Goal: Task Accomplishment & Management: Complete application form

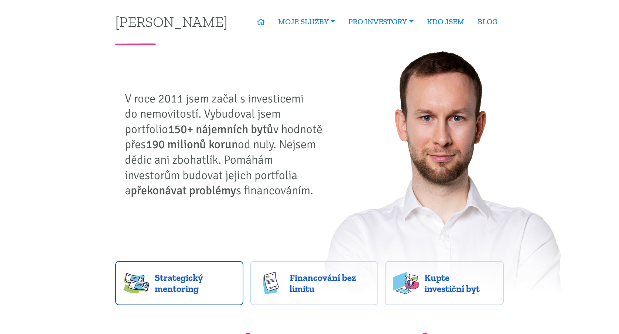
click at [170, 275] on span "Strategický mentoring" at bounding box center [195, 283] width 80 height 22
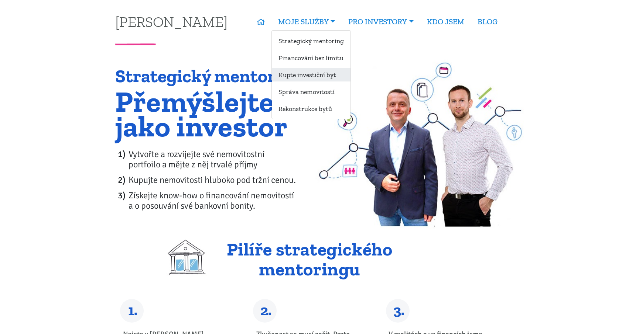
click at [320, 74] on link "Kupte investiční byt" at bounding box center [311, 75] width 79 height 14
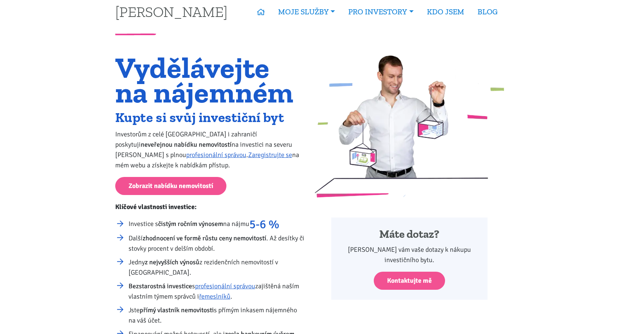
scroll to position [13, 0]
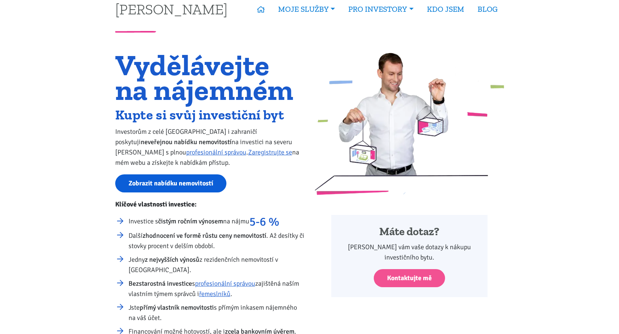
click at [189, 183] on link "Zobrazit nabídku nemovitostí" at bounding box center [170, 184] width 111 height 18
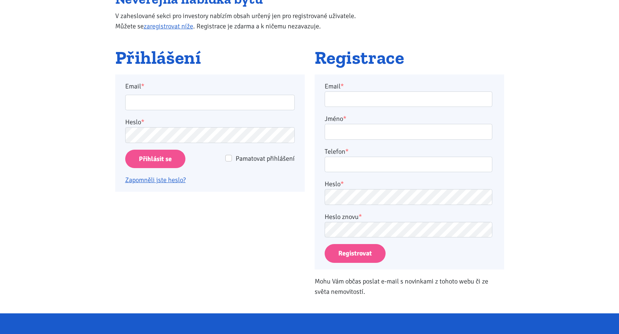
scroll to position [92, 0]
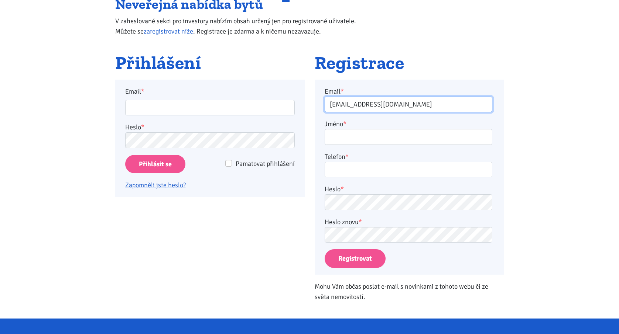
type input "oldies@seznam.cz"
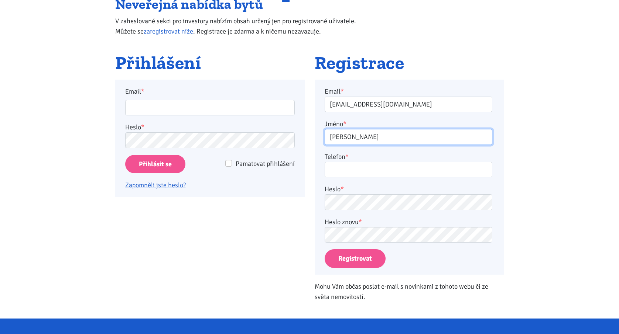
type input "Oldřich"
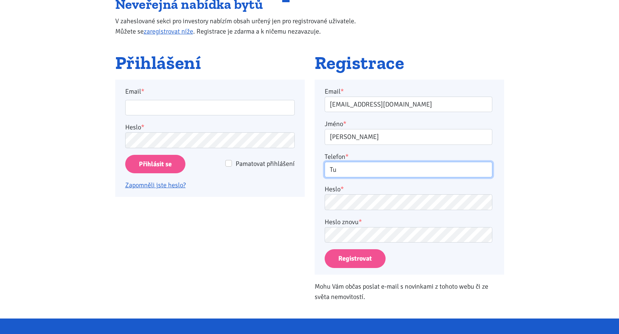
type input "T"
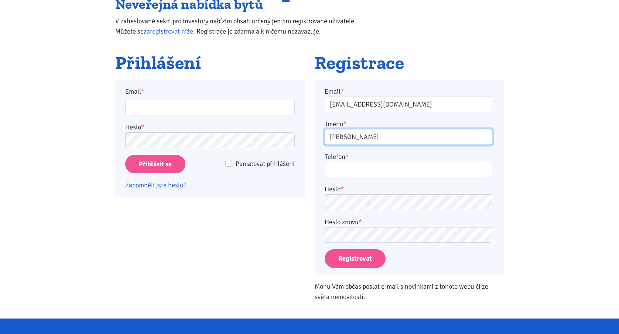
click at [396, 137] on input "Oldřich" at bounding box center [408, 137] width 168 height 16
type input "Oldřich Turner"
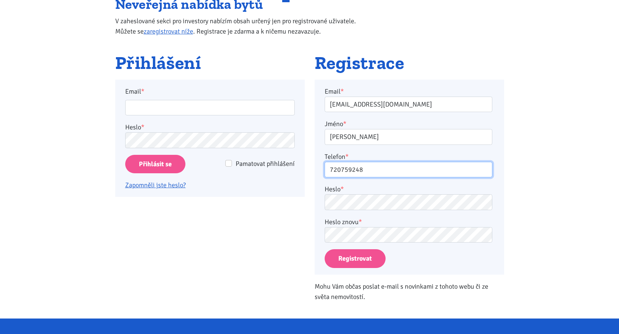
type input "720759248"
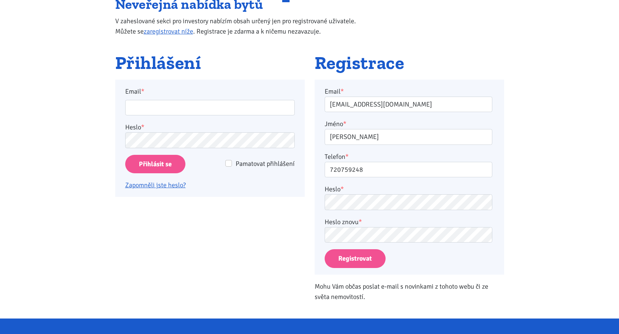
click at [371, 256] on button "Registrovat" at bounding box center [354, 258] width 61 height 19
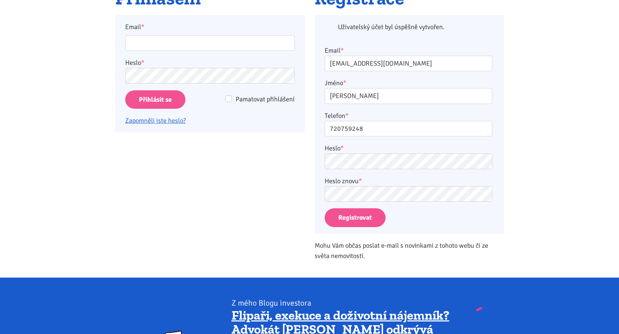
scroll to position [171, 0]
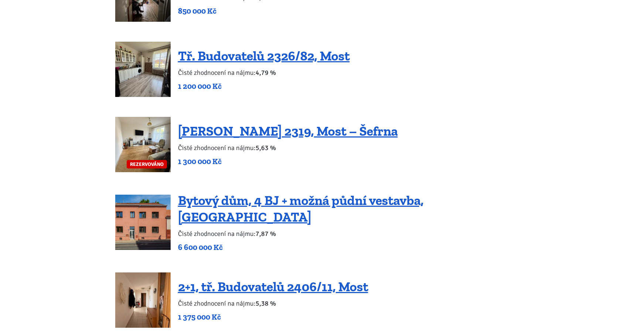
scroll to position [747, 0]
